Goal: Information Seeking & Learning: Learn about a topic

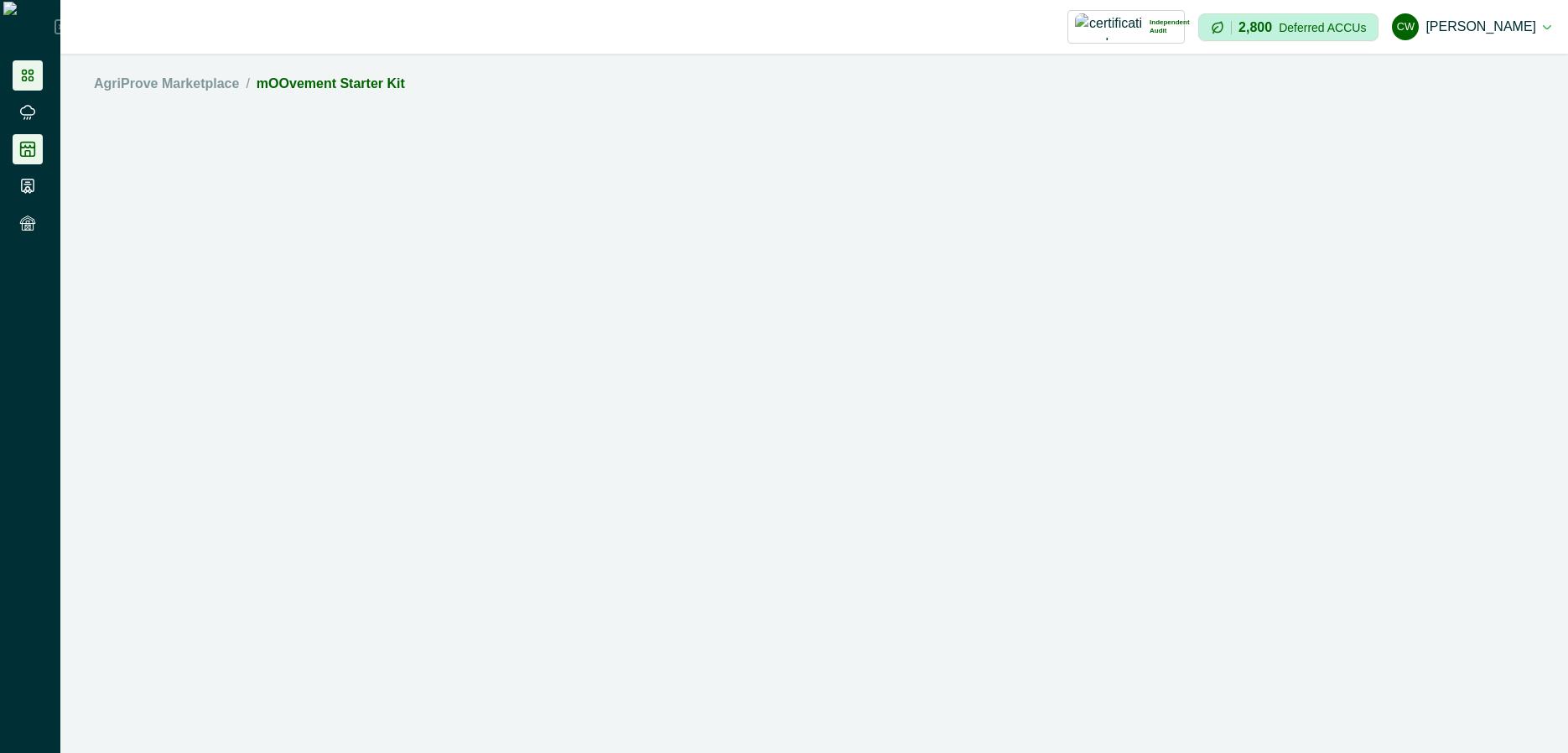
click at [37, 73] on li at bounding box center [27, 75] width 31 height 31
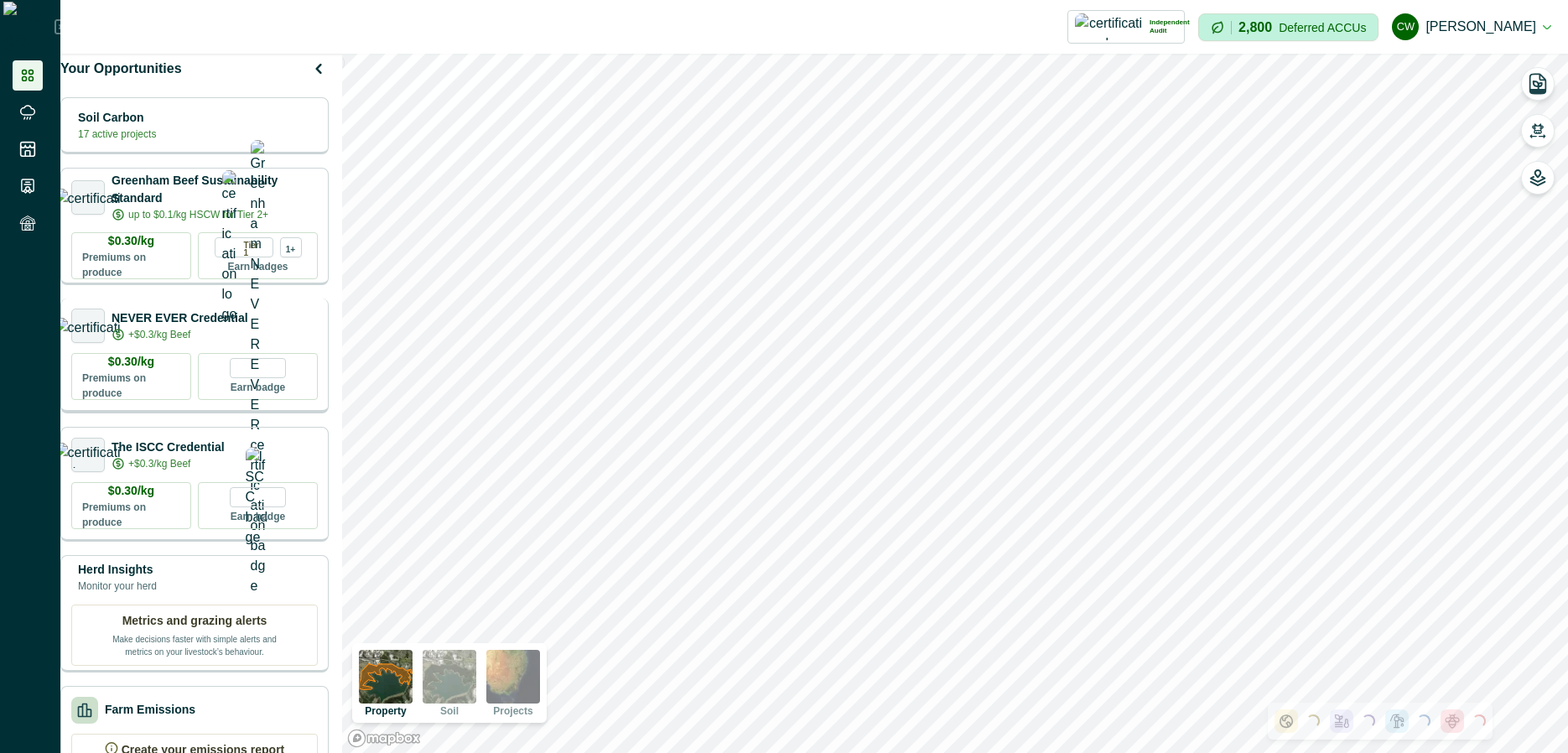
click at [284, 321] on div "NEVER EVER Credential +$0.3/kg Beef" at bounding box center [195, 325] width 246 height 34
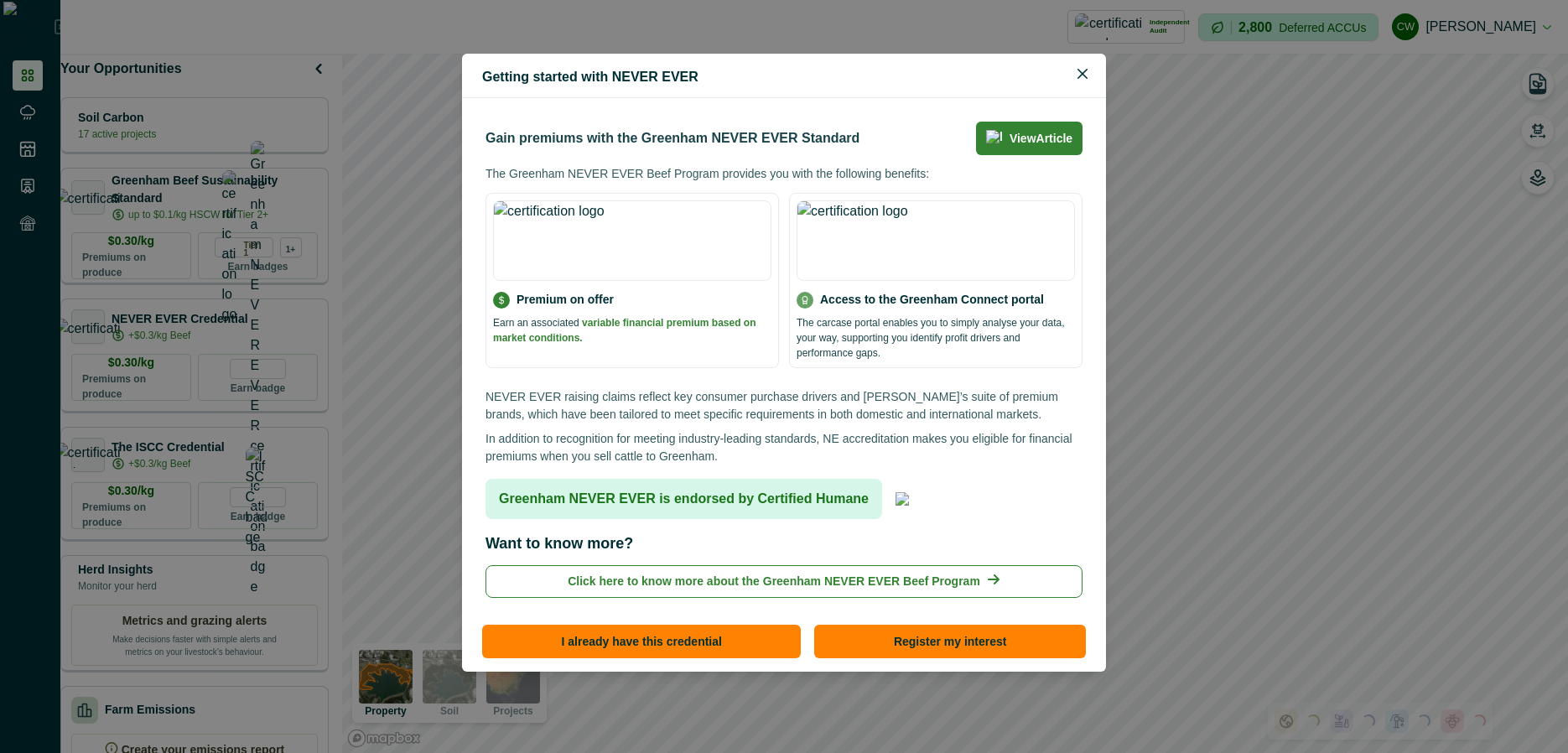
click at [623, 447] on p "In addition to recognition for meeting industry-leading standards, NE accredita…" at bounding box center [784, 447] width 597 height 35
click at [267, 280] on div "Getting started with NEVER EVER Gain premiums with the Greenham NEVER EVER Stan…" at bounding box center [784, 376] width 1568 height 753
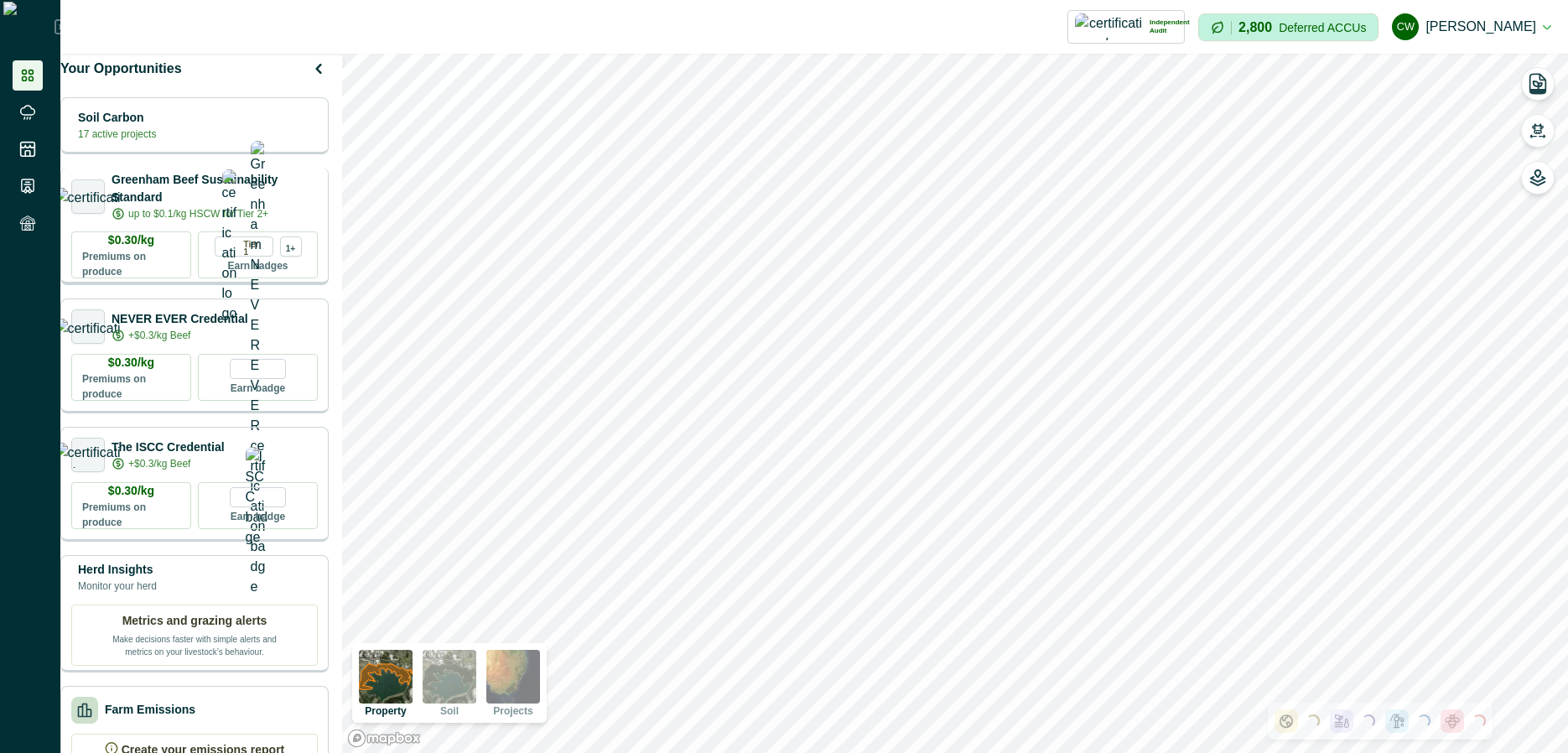
click at [200, 211] on p "up to $0.1/kg HSCW for Tier 2+" at bounding box center [198, 213] width 140 height 15
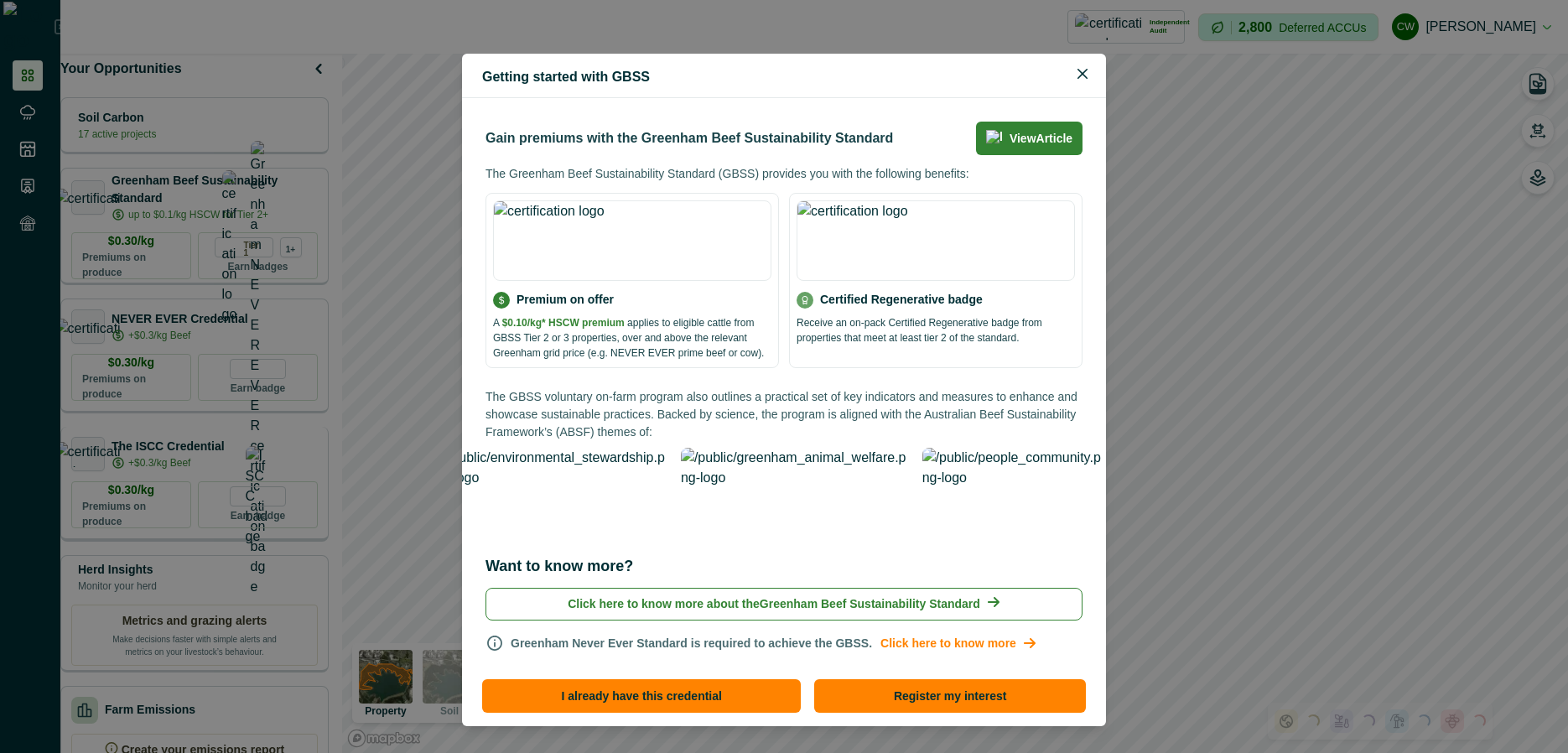
click at [295, 481] on div "Getting started with GBSS Gain premiums with the Greenham Beef Sustainability S…" at bounding box center [784, 376] width 1568 height 753
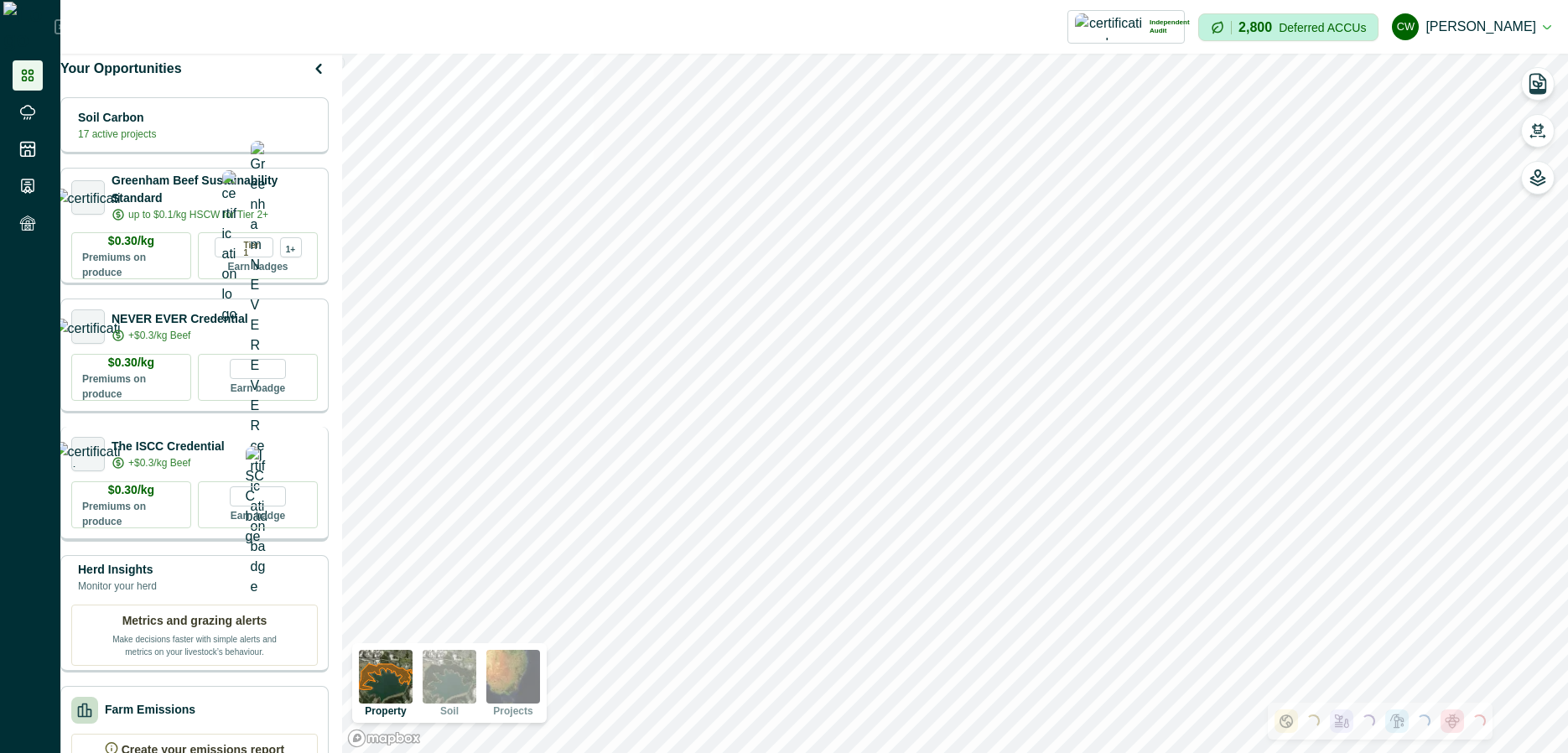
click at [252, 471] on div "The ISCC Credential +$0.3/kg Beef" at bounding box center [195, 453] width 246 height 34
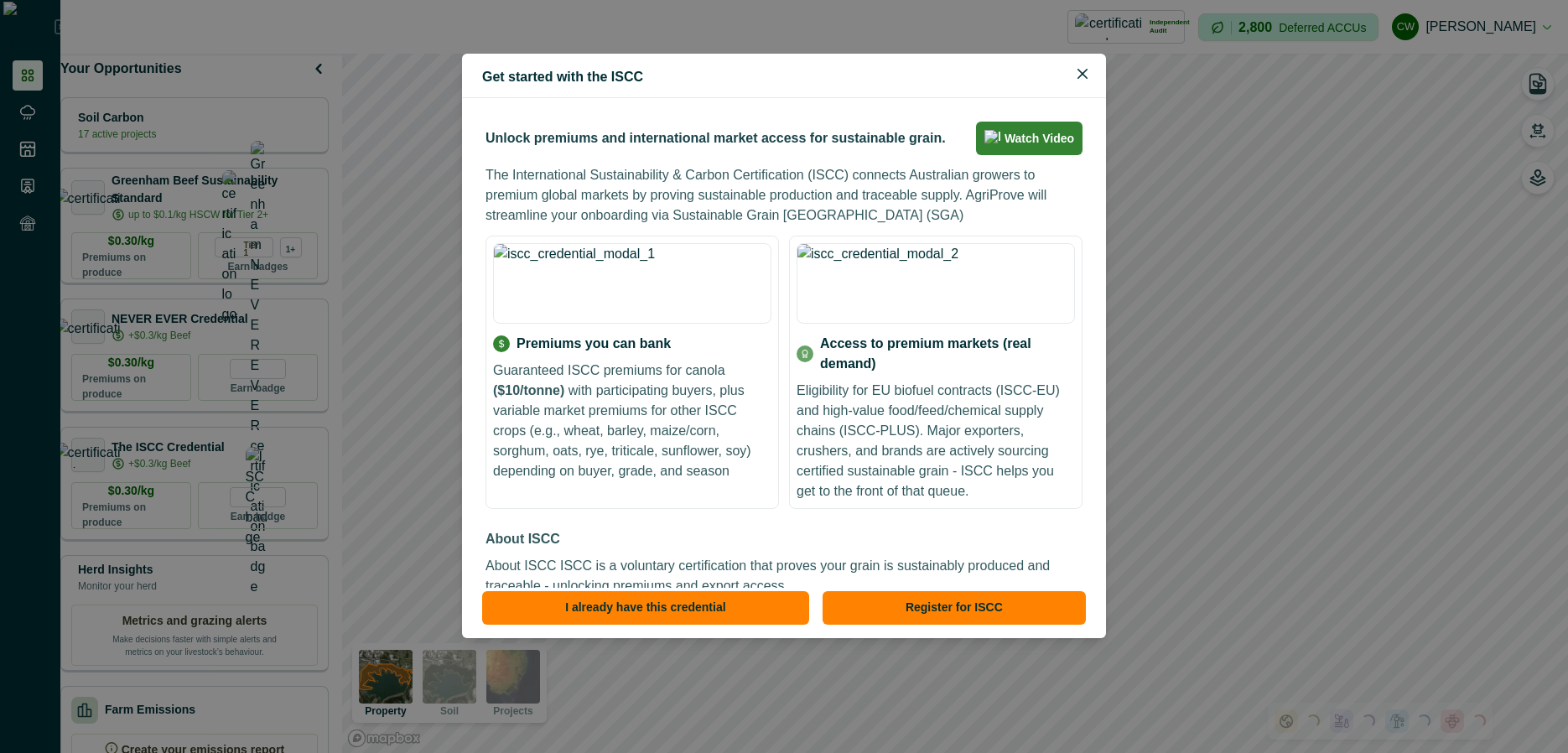
click at [938, 383] on p "Eligibility for EU biofuel contracts (ISCC-EU) and high-value food/feed/chemica…" at bounding box center [936, 441] width 279 height 121
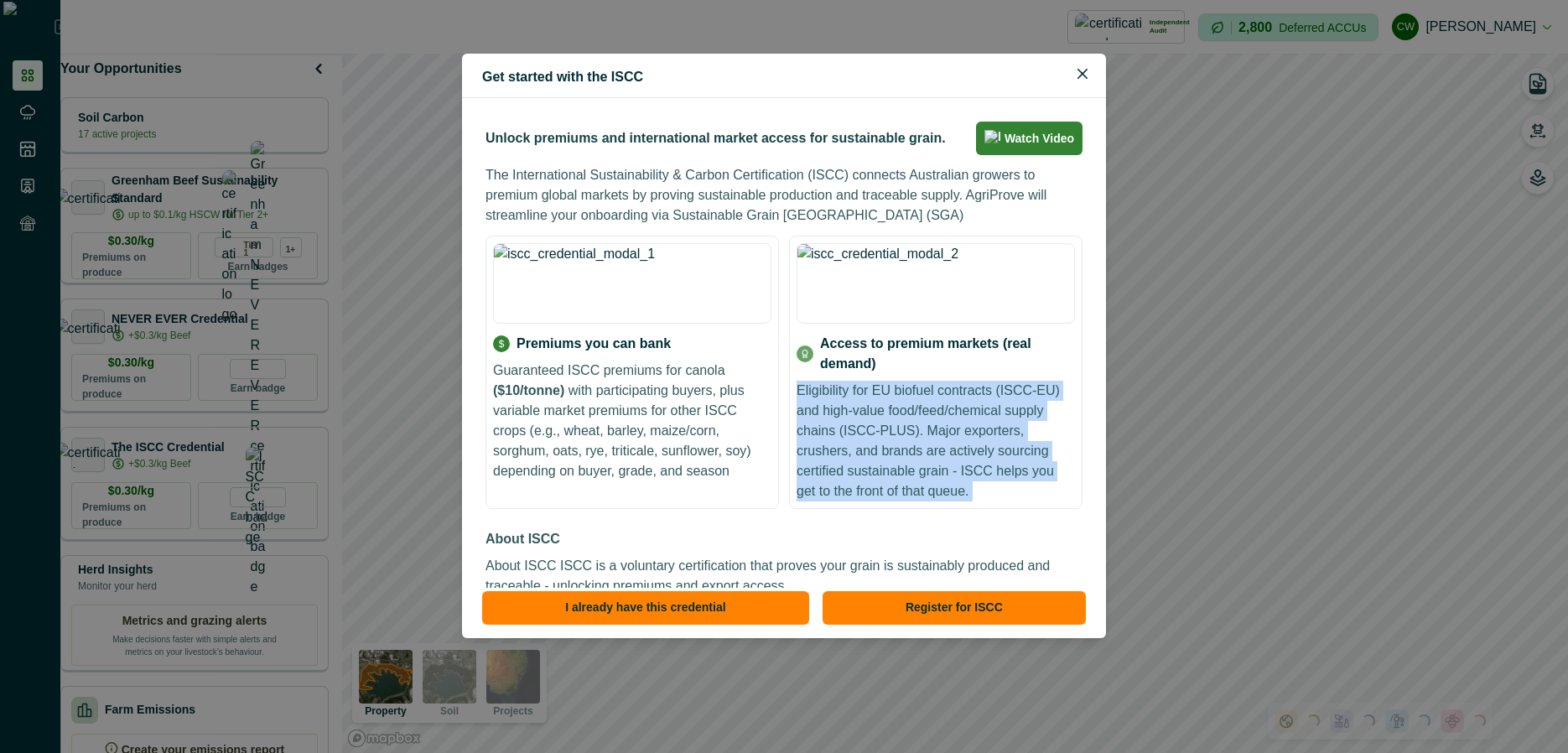
click at [938, 383] on p "Eligibility for EU biofuel contracts (ISCC-EU) and high-value food/feed/chemica…" at bounding box center [936, 441] width 279 height 121
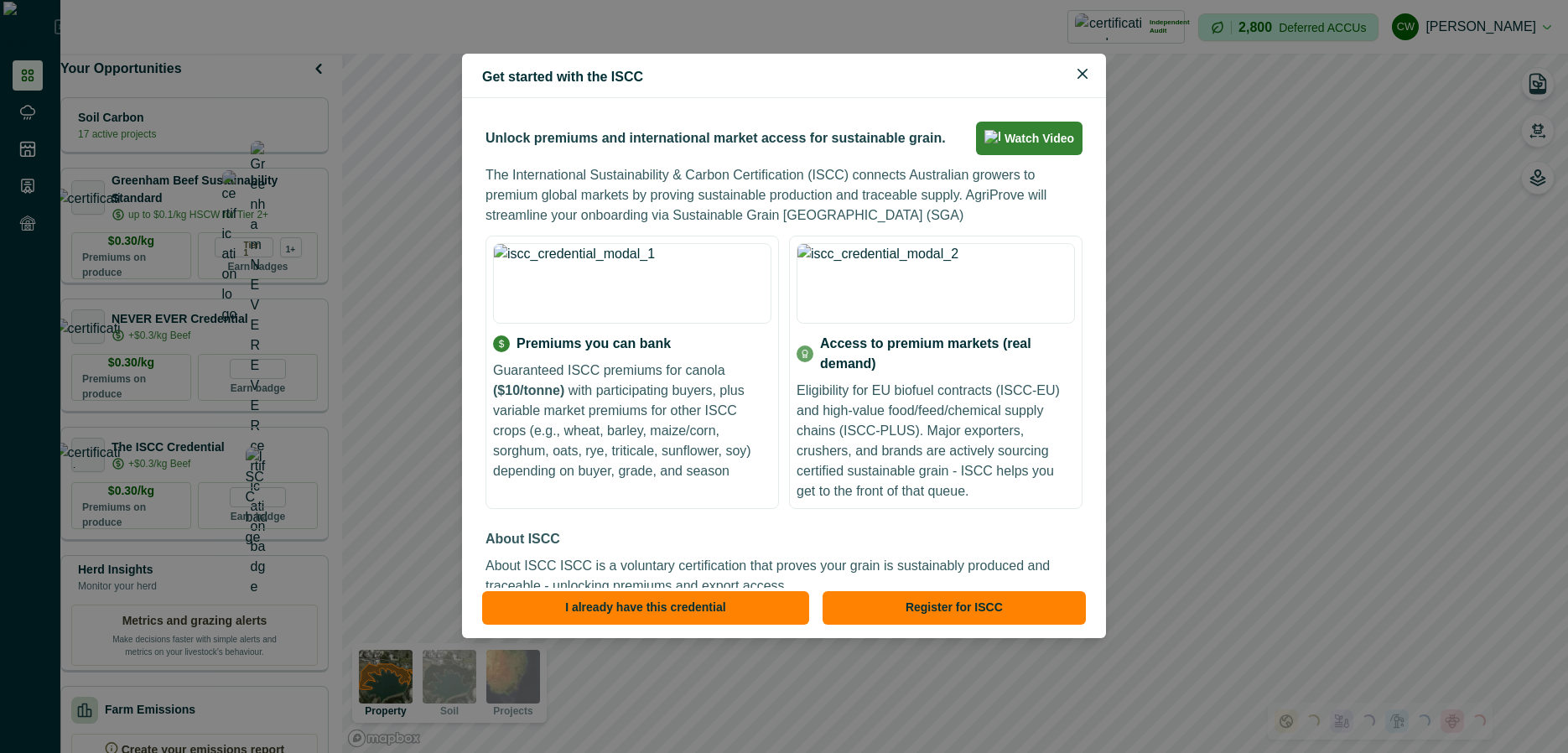
click at [664, 416] on p "Guaranteed ISCC premiums for canola ($10/tonne) with participating buyers, plus…" at bounding box center [632, 421] width 279 height 121
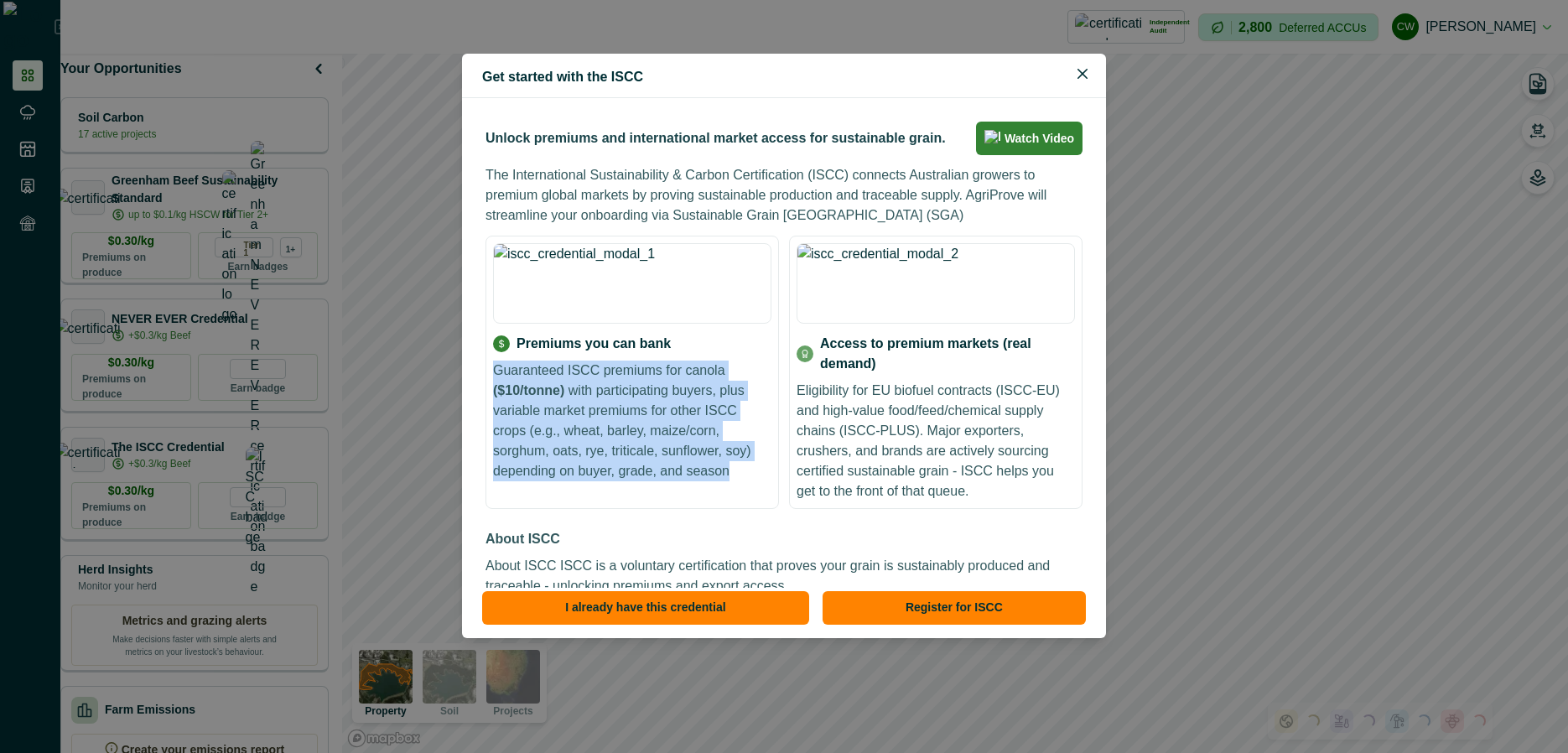
click at [664, 416] on p "Guaranteed ISCC premiums for canola ($10/tonne) with participating buyers, plus…" at bounding box center [632, 421] width 279 height 121
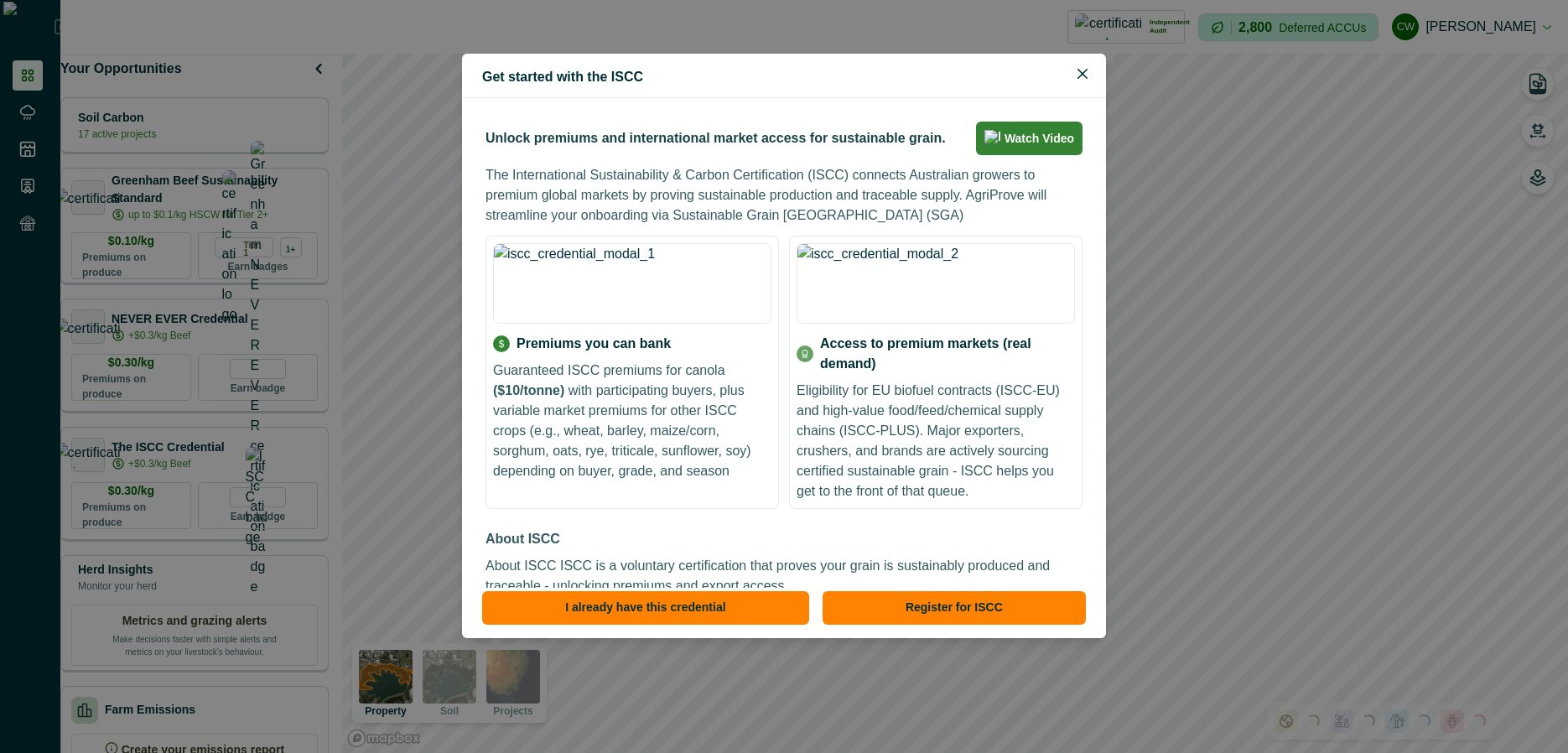
click at [163, 251] on div "Get started with the ISCC Unlock premiums and international market access for s…" at bounding box center [784, 376] width 1568 height 753
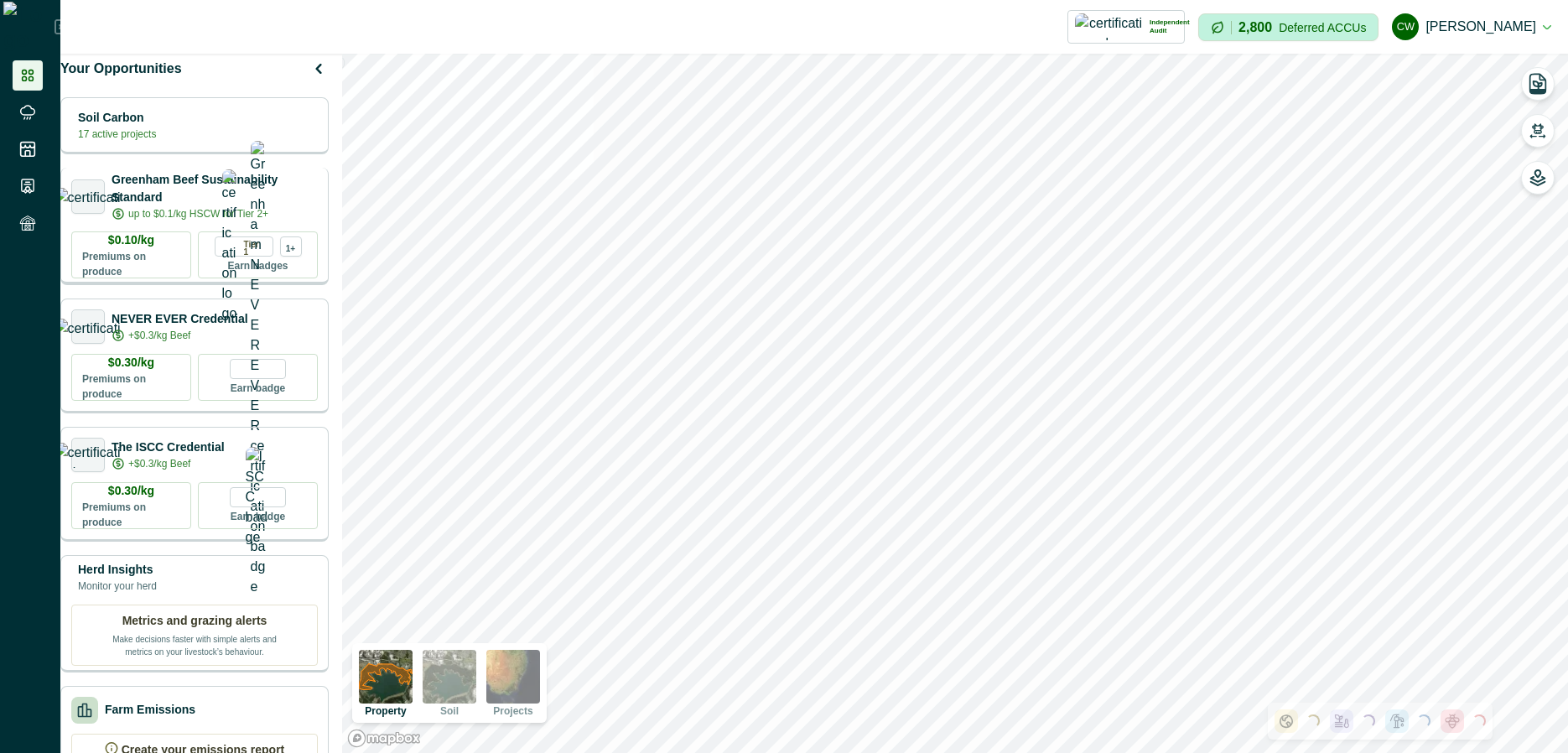
click at [190, 214] on p "up to $0.1/kg HSCW for Tier 2+" at bounding box center [198, 213] width 140 height 15
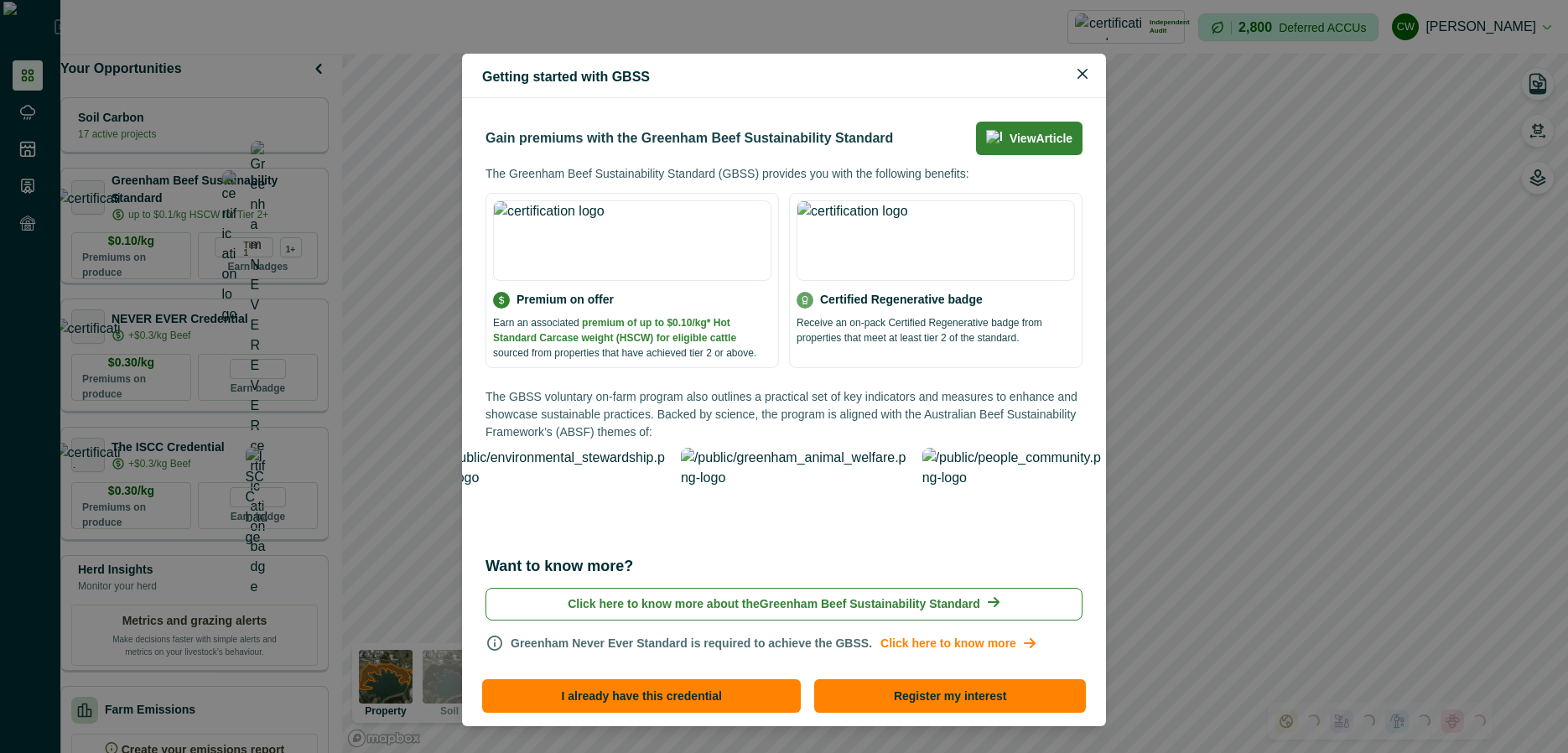
click at [600, 340] on span "premium of up to $0.10/kg* Hot Standard Carcase weight (HSCW) for eligible catt…" at bounding box center [614, 330] width 243 height 27
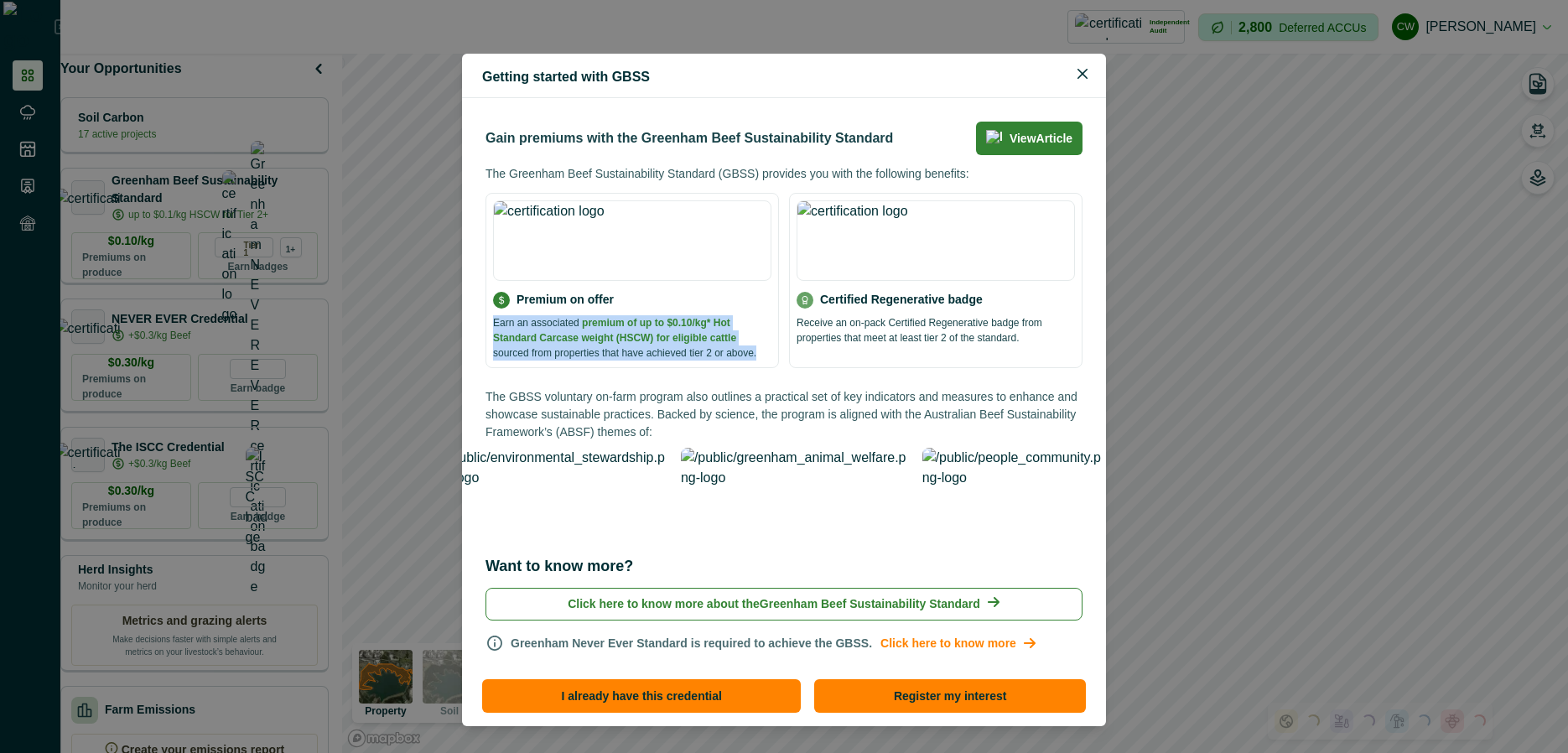
click at [600, 340] on span "premium of up to $0.10/kg* Hot Standard Carcase weight (HSCW) for eligible catt…" at bounding box center [614, 330] width 243 height 27
click at [740, 363] on div "Premium on offer Earn an associated premium of up to $0.10/kg* Hot Standard Car…" at bounding box center [632, 280] width 294 height 176
click at [693, 357] on p "Earn an associated premium of up to $0.10/kg* Hot Standard Carcase weight (HSCW…" at bounding box center [632, 338] width 279 height 45
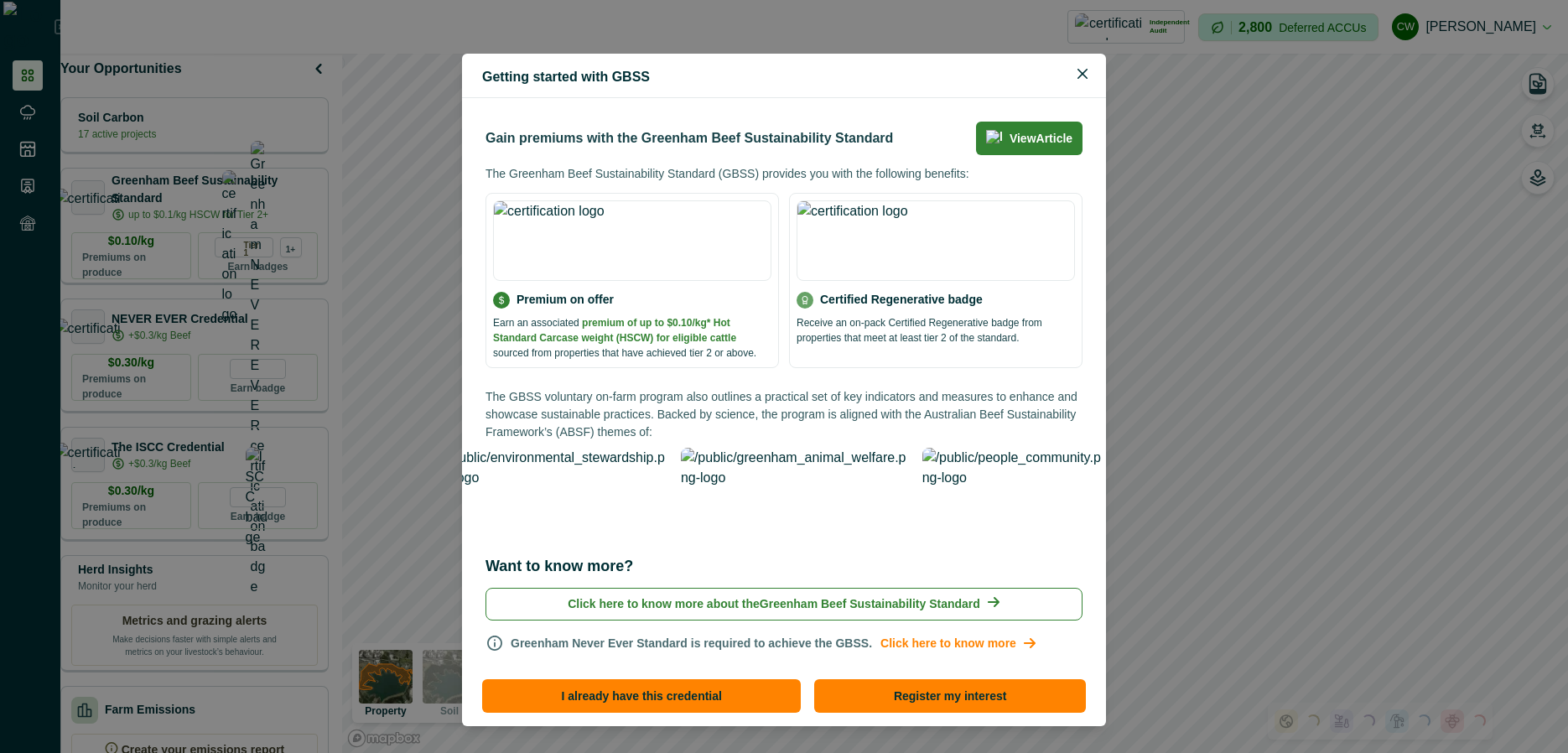
click at [693, 357] on p "Earn an associated premium of up to $0.10/kg* Hot Standard Carcase weight (HSCW…" at bounding box center [632, 338] width 279 height 45
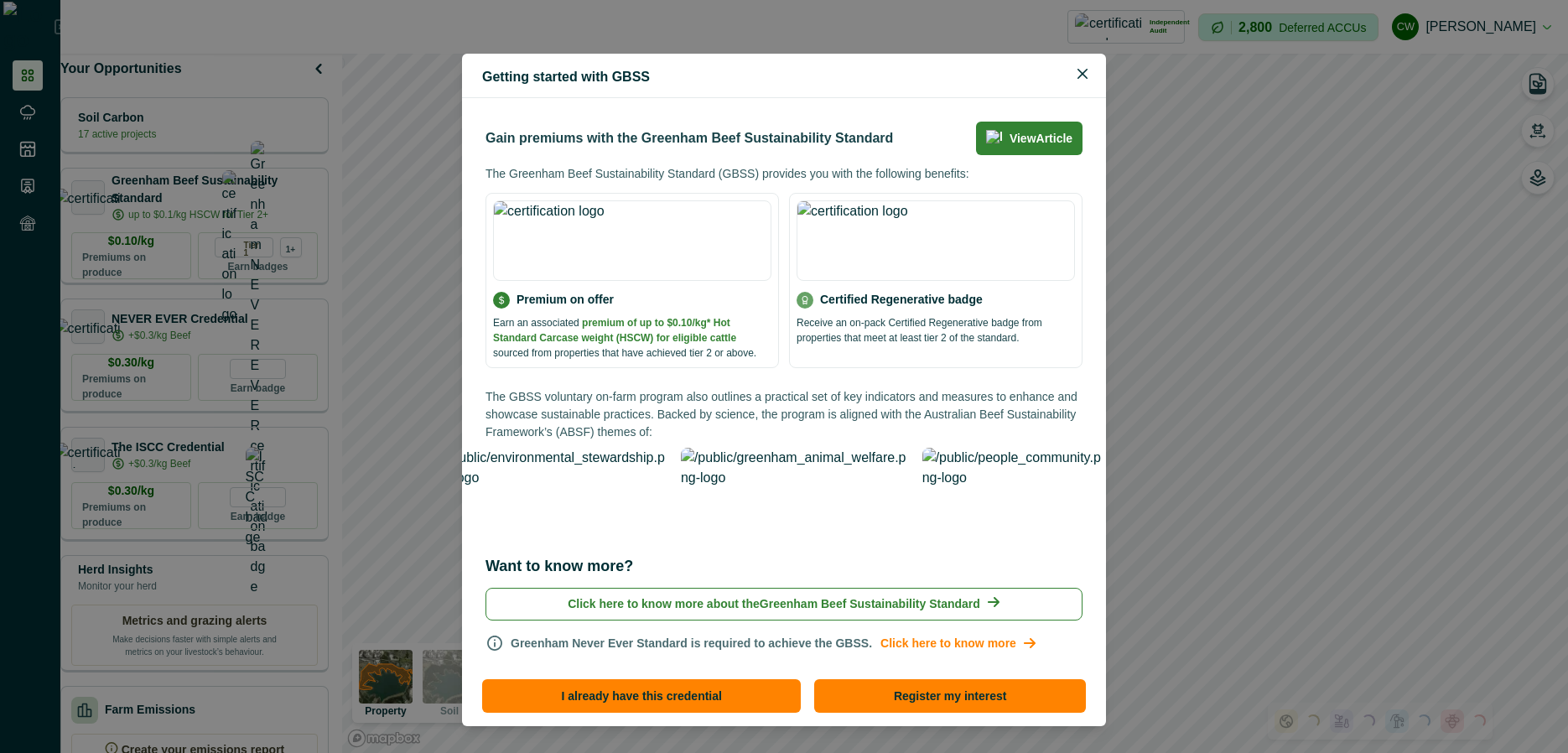
click at [693, 357] on p "Earn an associated premium of up to $0.10/kg* Hot Standard Carcase weight (HSCW…" at bounding box center [632, 338] width 279 height 45
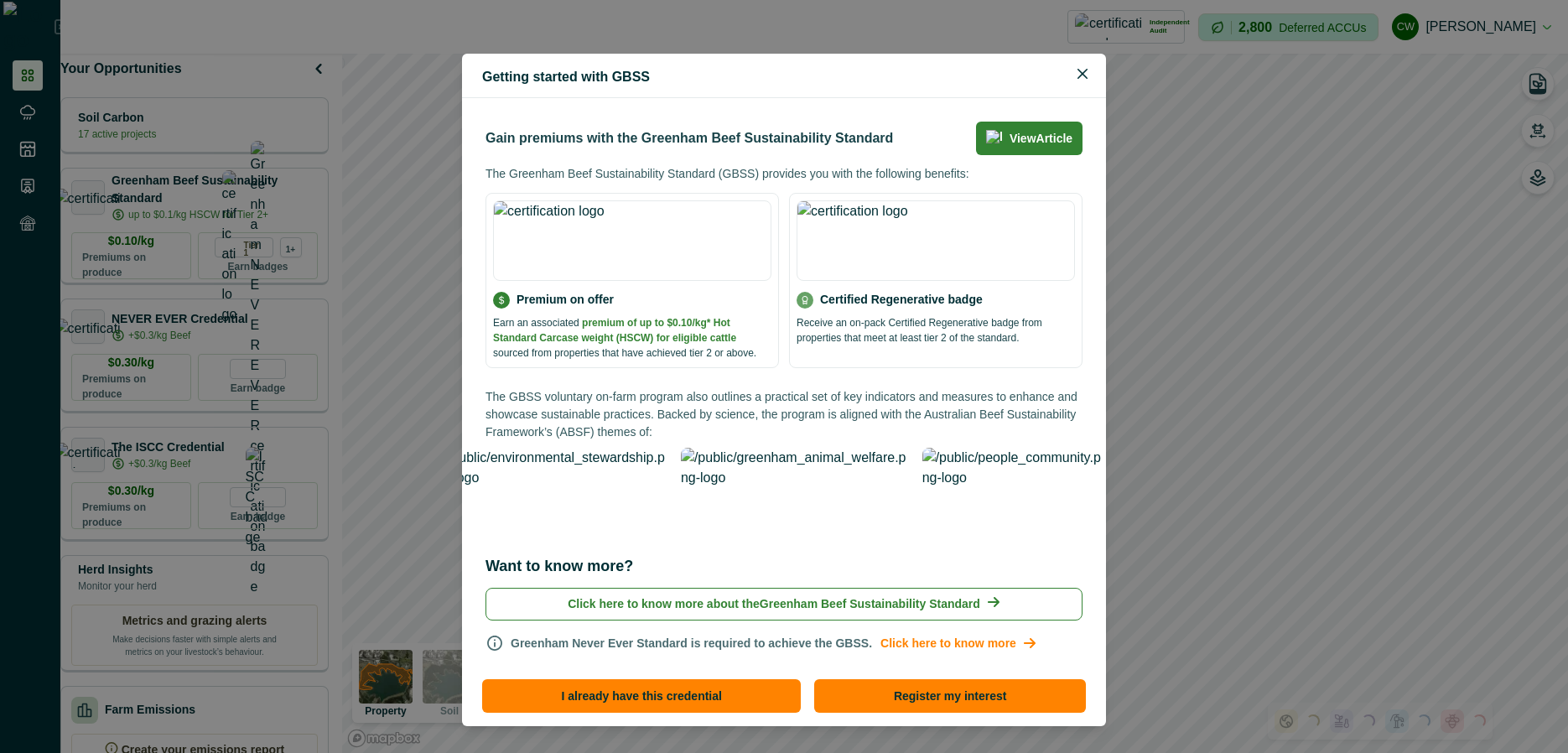
click at [693, 357] on p "Earn an associated premium of up to $0.10/kg* Hot Standard Carcase weight (HSCW…" at bounding box center [632, 338] width 279 height 45
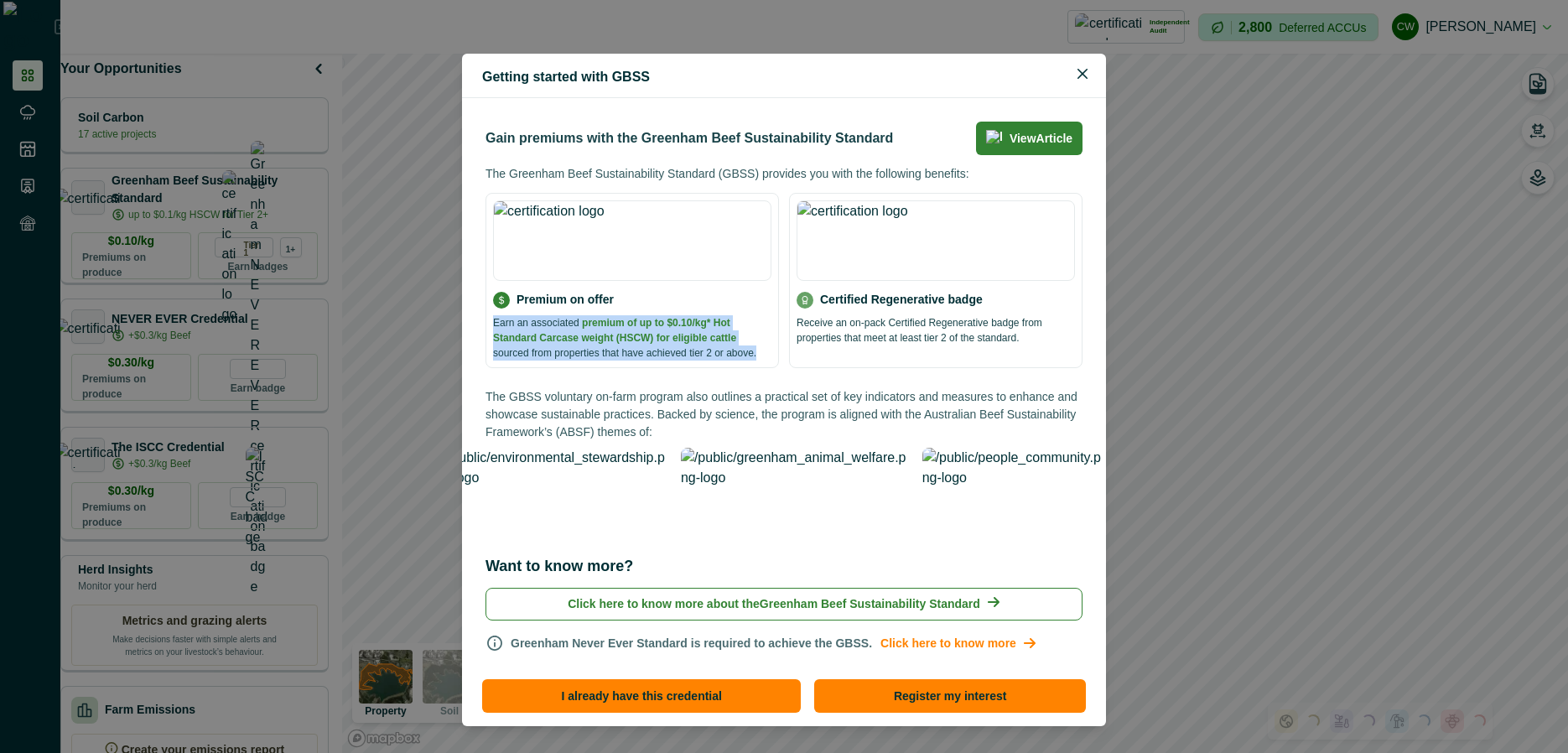
click at [693, 357] on p "Earn an associated premium of up to $0.10/kg* Hot Standard Carcase weight (HSCW…" at bounding box center [632, 338] width 279 height 45
click at [300, 452] on div "Getting started with GBSS Gain premiums with the Greenham Beef Sustainability S…" at bounding box center [784, 376] width 1568 height 753
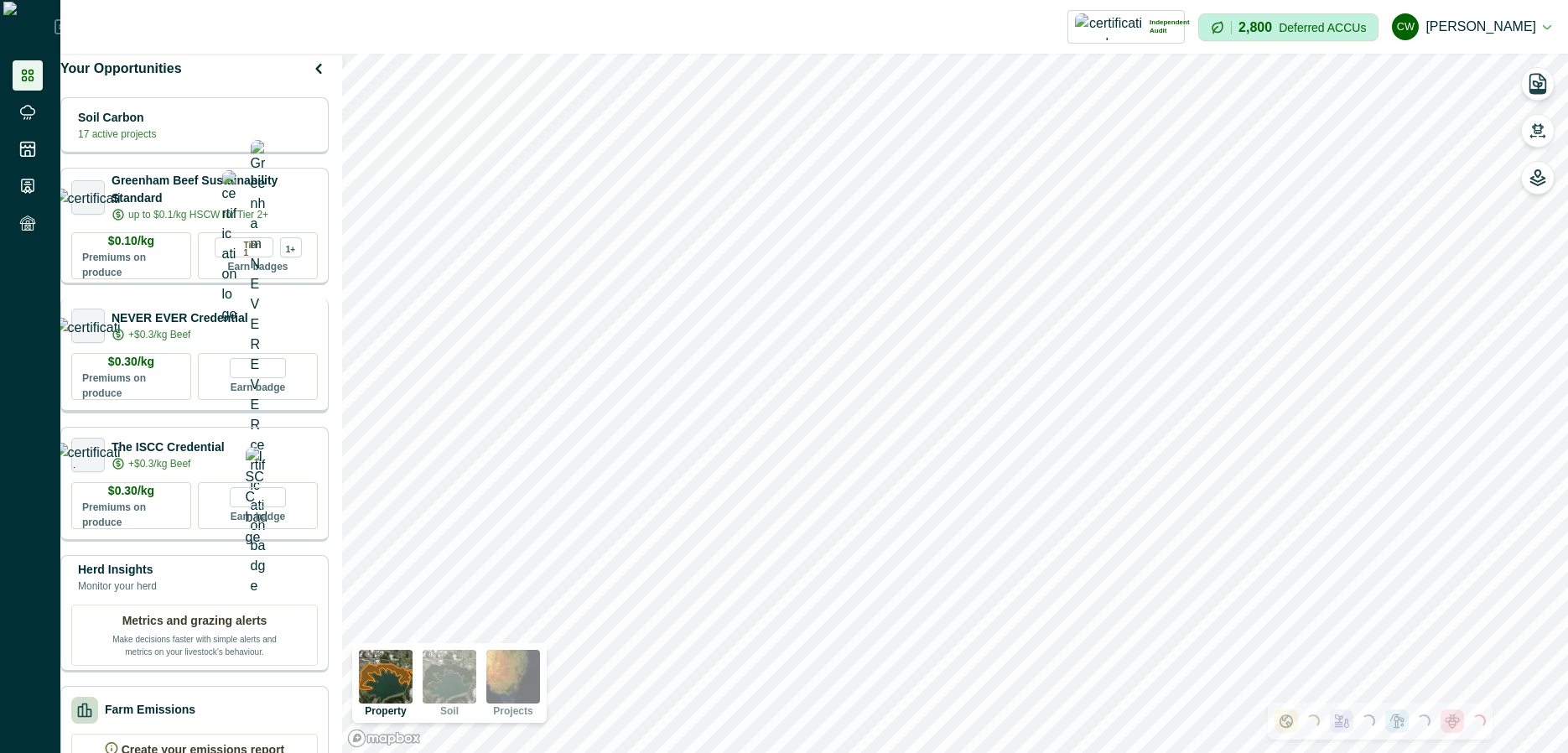
click at [271, 322] on div "NEVER EVER Credential +$0.3/kg Beef" at bounding box center [195, 325] width 246 height 34
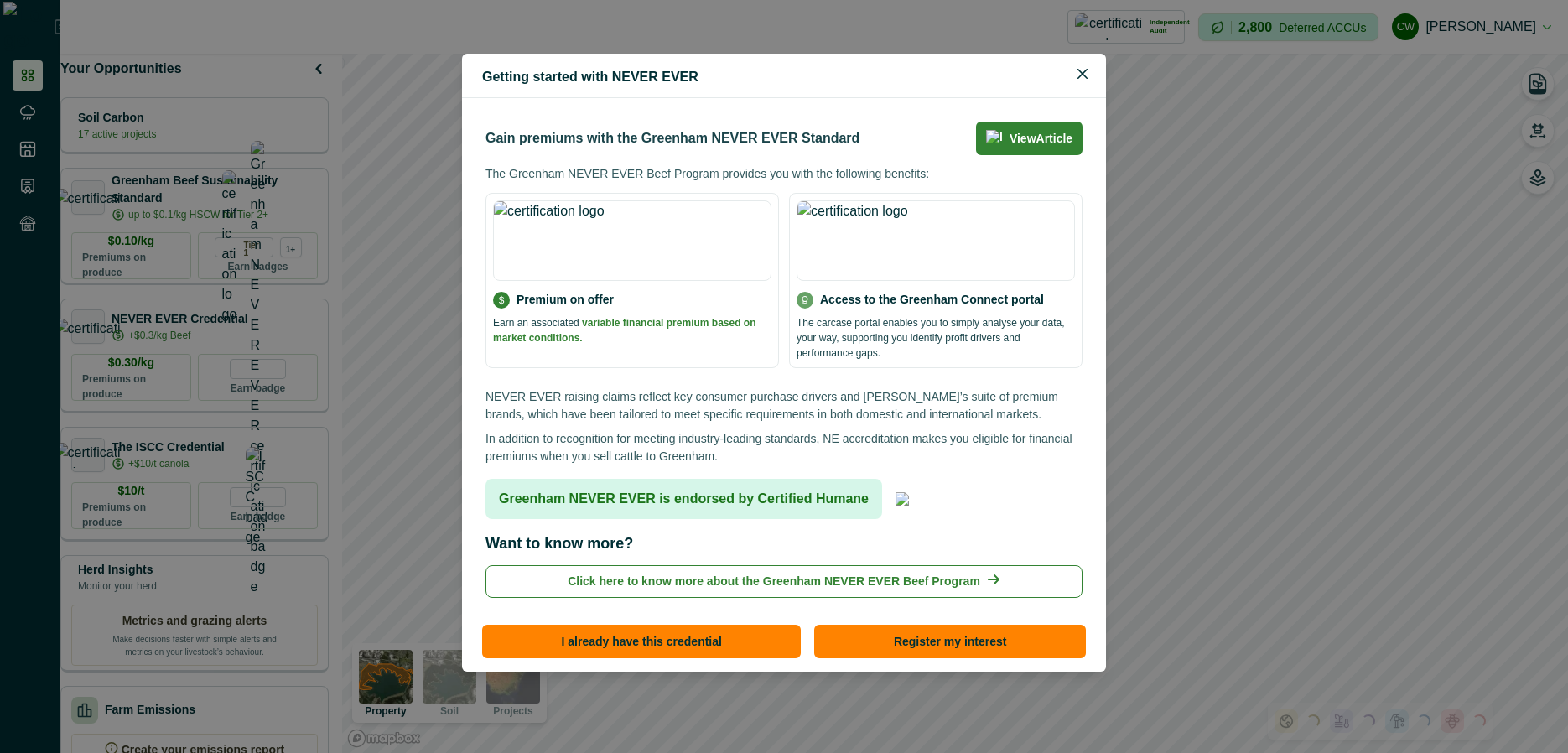
click at [326, 416] on div "Getting started with NEVER EVER Gain premiums with the Greenham NEVER EVER Stan…" at bounding box center [784, 376] width 1568 height 753
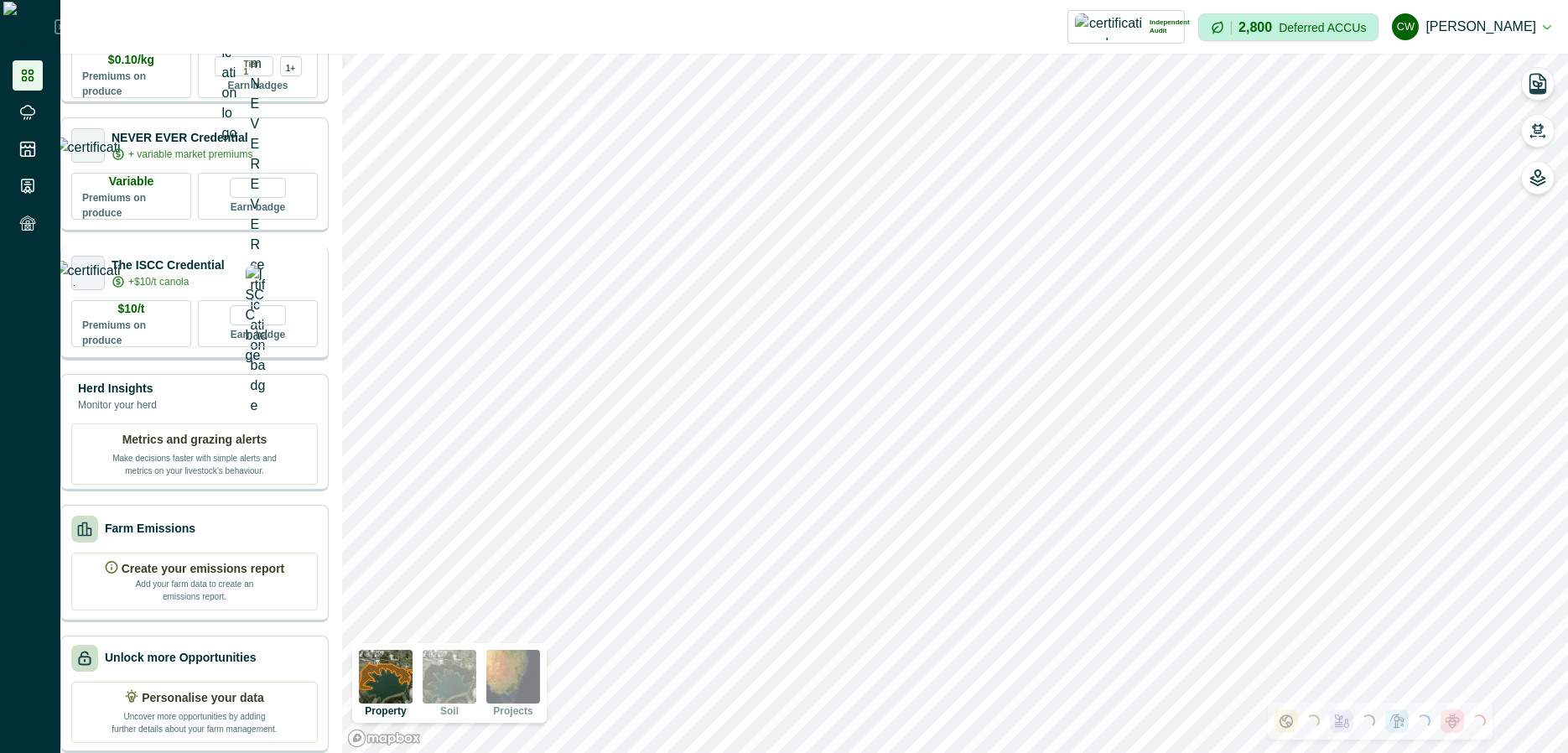
scroll to position [205, 0]
click at [181, 146] on p "+ variable market premiums" at bounding box center [190, 153] width 124 height 15
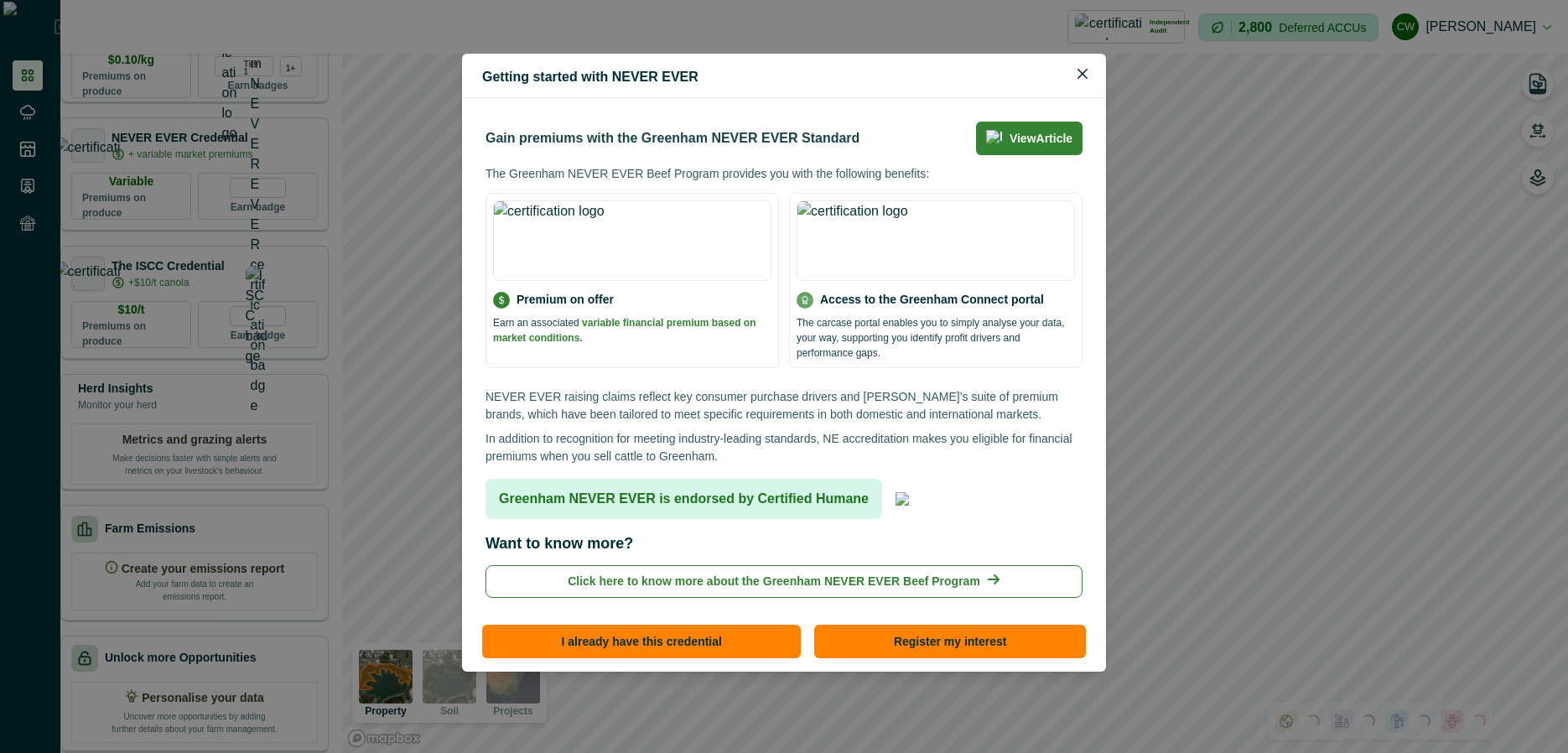
click at [636, 336] on p "Earn an associated variable financial premium based on market conditions." at bounding box center [632, 330] width 279 height 31
click at [655, 386] on div "Gain premiums with the Greenham NEVER EVER Standard View Article The Greenham N…" at bounding box center [784, 359] width 604 height 483
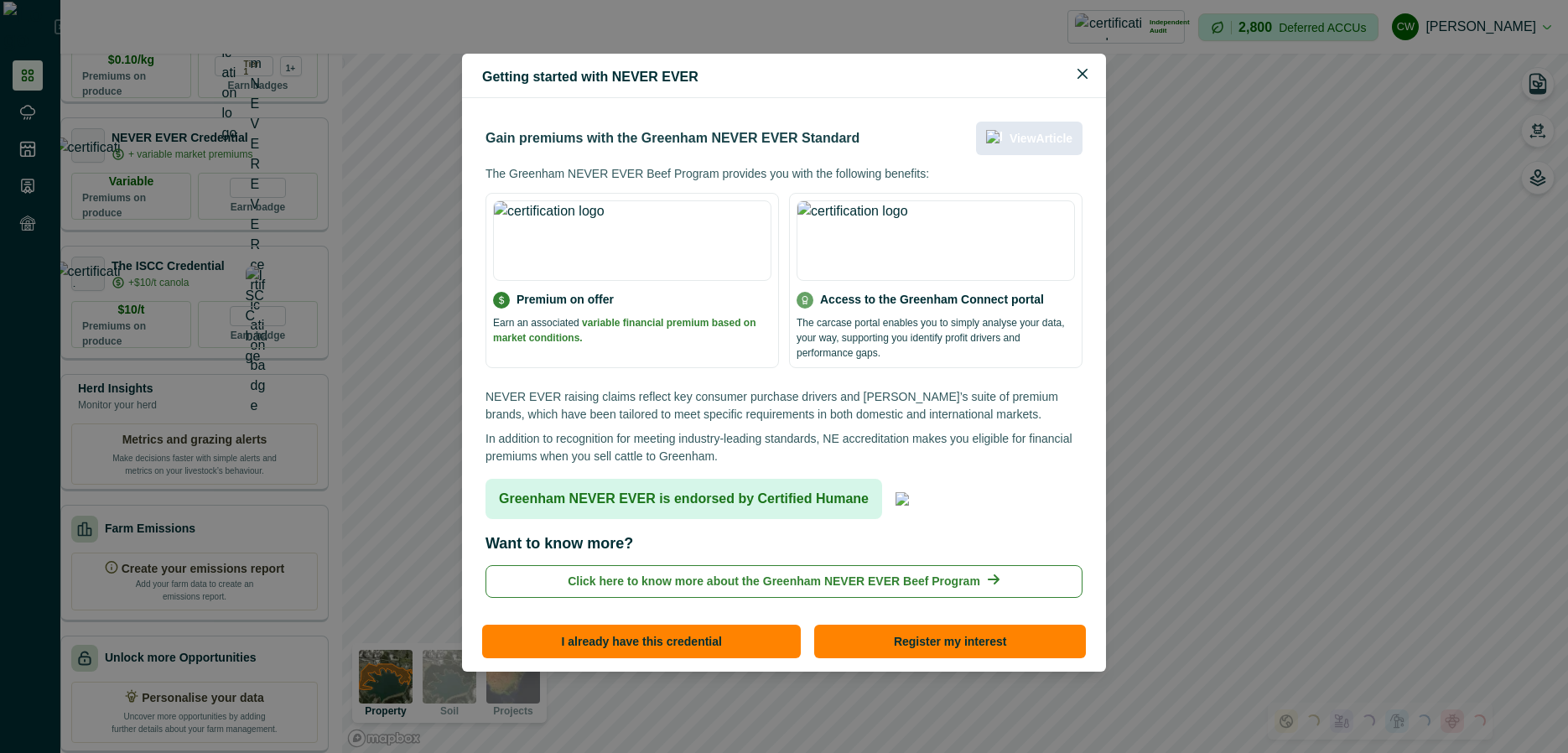
click at [1063, 135] on p "View Article" at bounding box center [1041, 139] width 63 height 14
